Goal: Information Seeking & Learning: Understand process/instructions

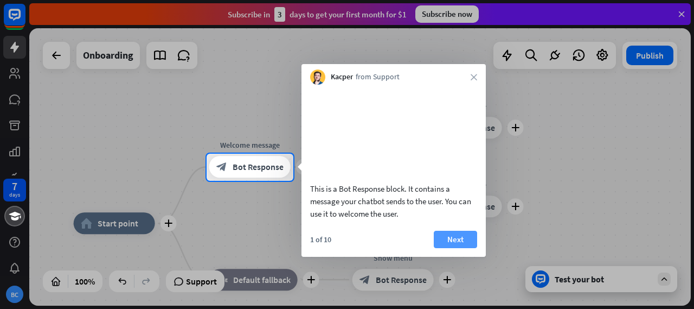
click at [451, 248] on button "Next" at bounding box center [455, 238] width 43 height 17
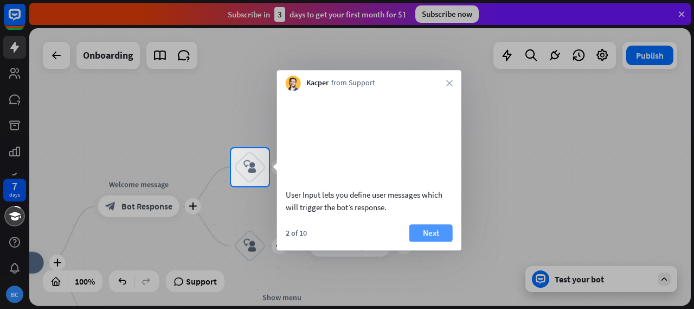
click at [419, 241] on button "Next" at bounding box center [430, 232] width 43 height 17
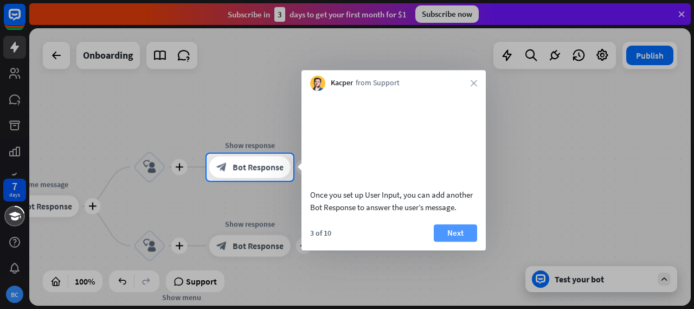
click at [458, 241] on button "Next" at bounding box center [455, 232] width 43 height 17
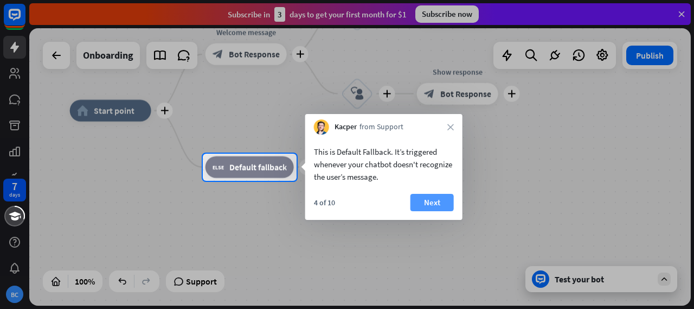
click at [420, 200] on button "Next" at bounding box center [432, 202] width 43 height 17
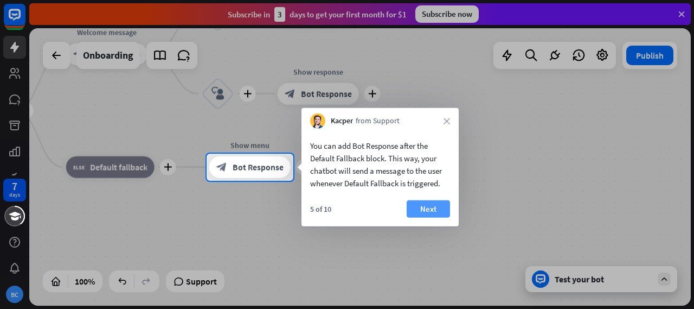
click at [428, 202] on button "Next" at bounding box center [428, 208] width 43 height 17
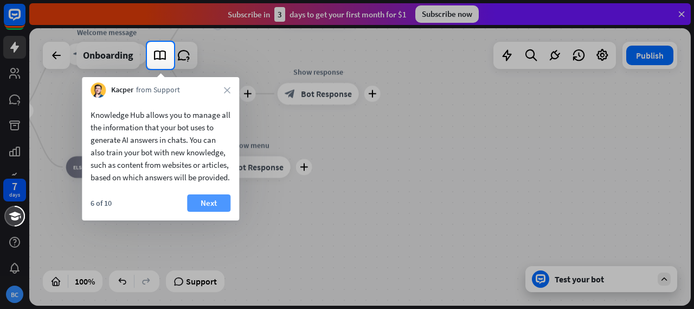
click at [214, 211] on button "Next" at bounding box center [208, 202] width 43 height 17
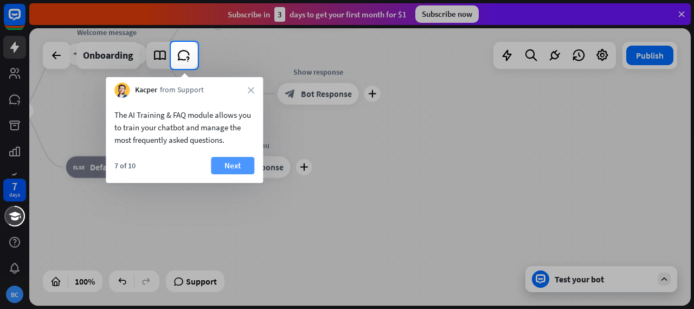
click at [225, 162] on button "Next" at bounding box center [232, 165] width 43 height 17
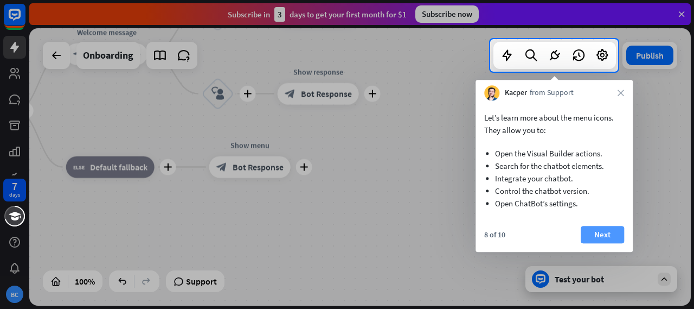
click at [602, 239] on button "Next" at bounding box center [602, 234] width 43 height 17
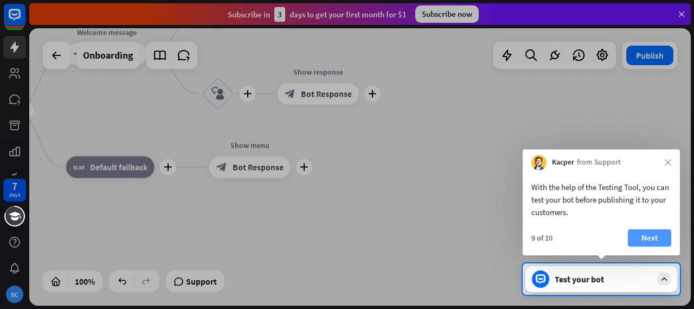
click at [649, 236] on button "Next" at bounding box center [649, 237] width 43 height 17
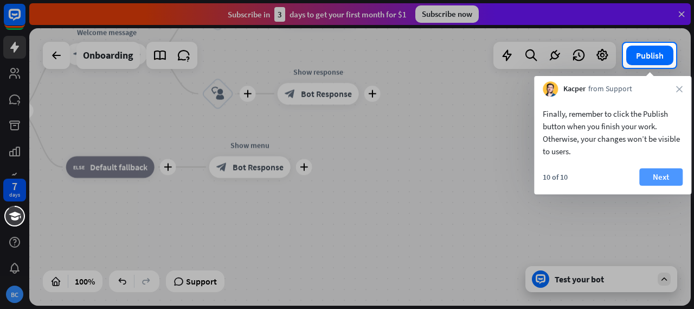
click at [670, 178] on button "Next" at bounding box center [660, 176] width 43 height 17
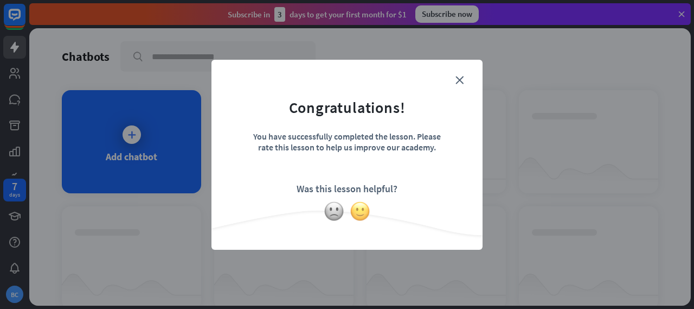
click at [357, 217] on img at bounding box center [360, 211] width 21 height 21
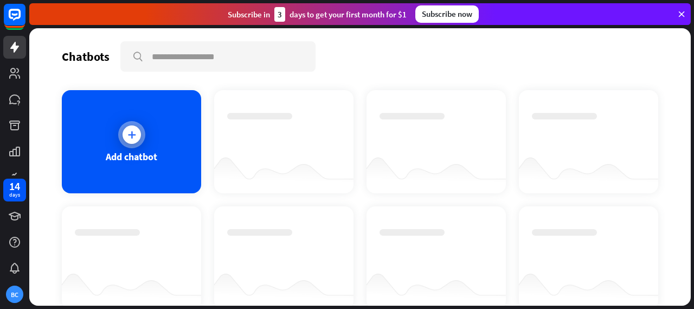
click at [129, 134] on icon at bounding box center [131, 134] width 11 height 11
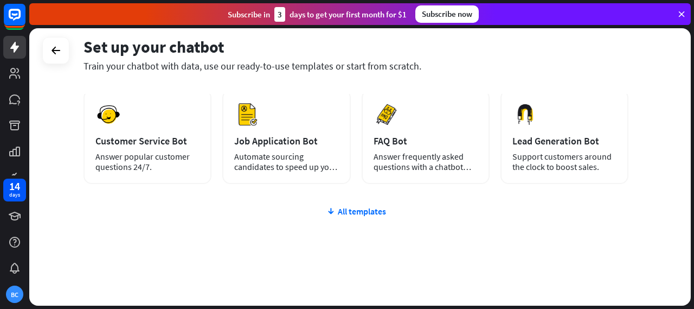
scroll to position [54, 0]
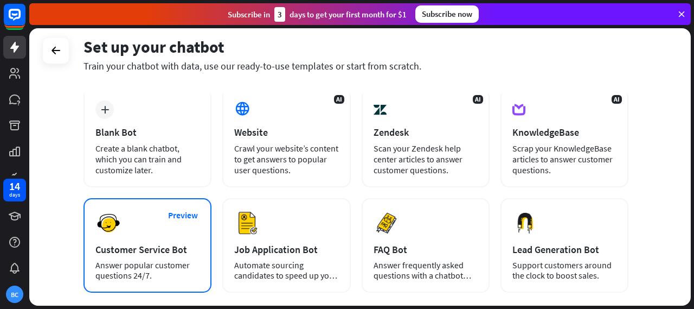
click at [129, 249] on div "Customer Service Bot" at bounding box center [147, 249] width 104 height 12
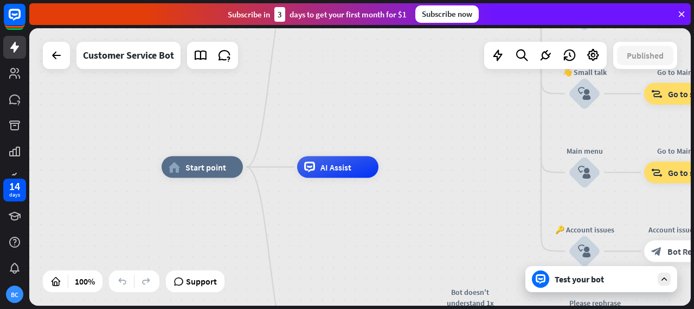
click at [305, 233] on div "home_2 Start point Welcome message block_bot_response Bot Response 🔙 Main menu …" at bounding box center [493, 305] width 662 height 277
click at [206, 171] on span "Start point" at bounding box center [205, 167] width 41 height 11
click at [315, 84] on div "home_2 Start point Welcome message block_bot_response Bot Response 🔙 Main menu …" at bounding box center [360, 166] width 662 height 277
click at [337, 148] on div "Edit name" at bounding box center [328, 142] width 44 height 16
click at [338, 172] on span "AI Assist" at bounding box center [335, 167] width 31 height 11
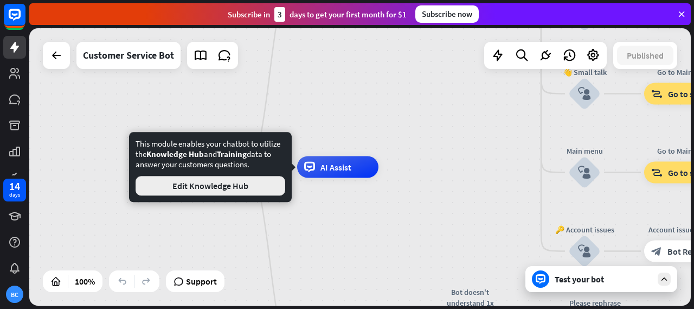
click at [208, 187] on button "Edit Knowledge Hub" at bounding box center [211, 186] width 150 height 20
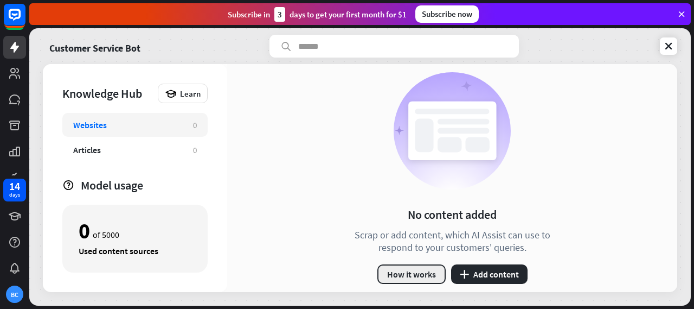
click at [415, 277] on button "How it works" at bounding box center [411, 274] width 68 height 20
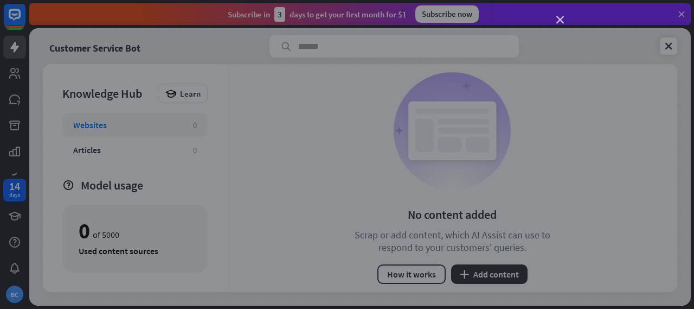
click at [558, 17] on icon "close" at bounding box center [560, 20] width 8 height 8
